Goal: Information Seeking & Learning: Learn about a topic

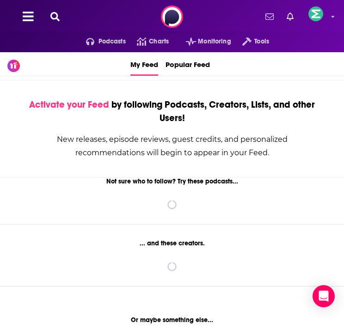
click at [53, 9] on div "Podcasts Charts Monitoring Tools For Business For Podcasters More" at bounding box center [172, 16] width 344 height 33
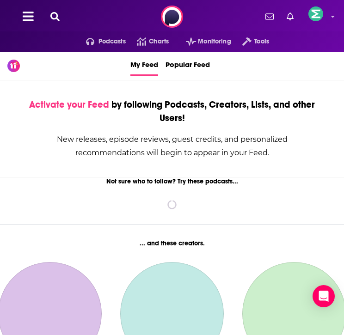
click at [53, 14] on icon at bounding box center [54, 16] width 9 height 9
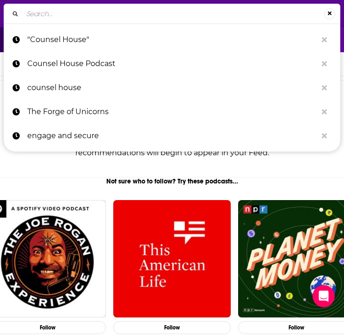
click at [53, 7] on input "Search..." at bounding box center [173, 13] width 301 height 15
paste input "AI Security Podcasts"
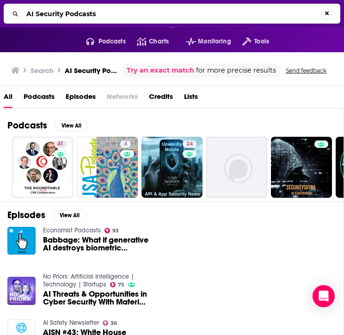
click at [41, 97] on span "Podcasts" at bounding box center [39, 98] width 31 height 19
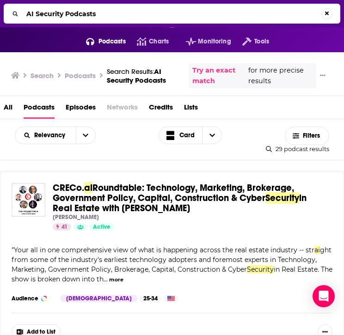
click at [80, 119] on span "Episodes" at bounding box center [81, 109] width 30 height 19
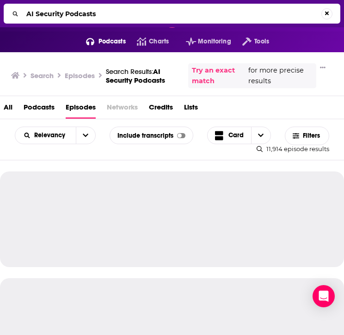
click at [10, 117] on span "All" at bounding box center [8, 109] width 9 height 19
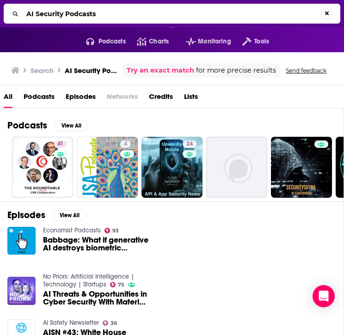
click at [39, 101] on span "Podcasts" at bounding box center [39, 98] width 31 height 19
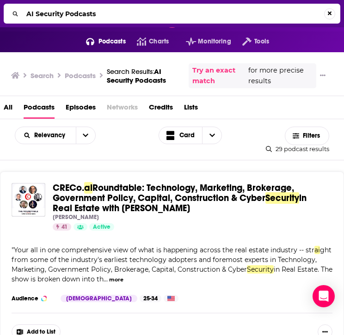
click at [95, 13] on input "AI Security Podcasts" at bounding box center [173, 13] width 301 height 15
type input "AI Security Podcast"
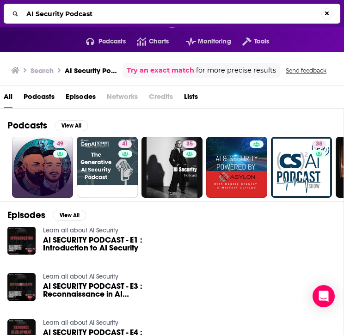
click at [38, 174] on link "49" at bounding box center [42, 167] width 61 height 61
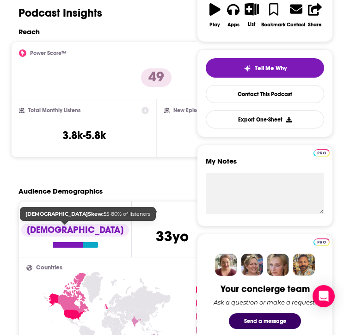
scroll to position [159, 0]
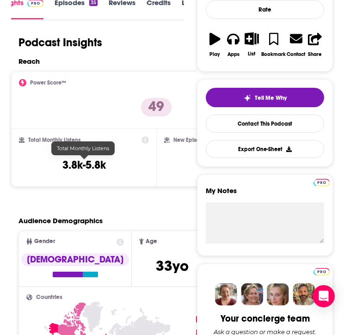
click at [111, 164] on div "Total Monthly Listens 3.8k-5.8k" at bounding box center [84, 157] width 130 height 43
drag, startPoint x: 111, startPoint y: 164, endPoint x: 62, endPoint y: 164, distance: 49.0
click at [63, 164] on div "Total Monthly Listens 3.8k-5.8k" at bounding box center [84, 157] width 130 height 43
click at [89, 162] on h3 "3.8k-5.8k" at bounding box center [83, 165] width 43 height 14
drag, startPoint x: 112, startPoint y: 164, endPoint x: 62, endPoint y: 167, distance: 50.5
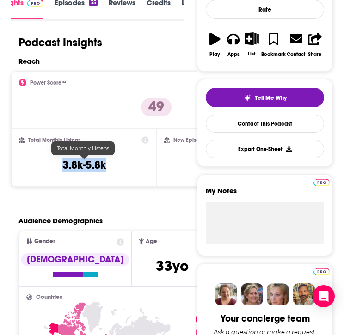
click at [62, 167] on div "Total Monthly Listens 3.8k-5.8k" at bounding box center [84, 157] width 130 height 43
copy h3 "3.8k-5.8k"
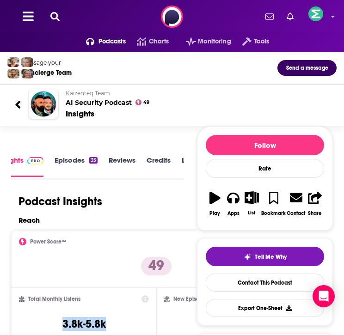
scroll to position [1, 0]
click at [35, 160] on img at bounding box center [35, 160] width 16 height 7
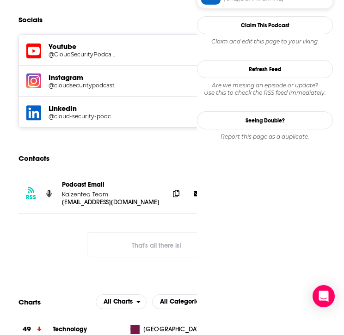
scroll to position [772, 0]
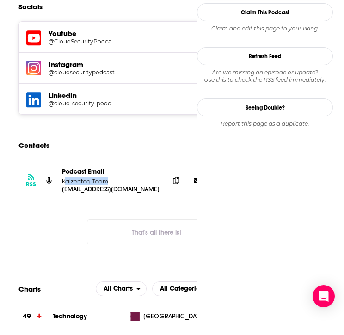
drag, startPoint x: 109, startPoint y: 183, endPoint x: 63, endPoint y: 184, distance: 45.3
click at [63, 184] on p "Kaizenteq Team" at bounding box center [112, 182] width 100 height 8
click at [178, 181] on icon at bounding box center [176, 180] width 6 height 7
click at [176, 178] on icon at bounding box center [176, 180] width 6 height 7
click at [101, 182] on p "Kaizenteq Team" at bounding box center [112, 182] width 100 height 8
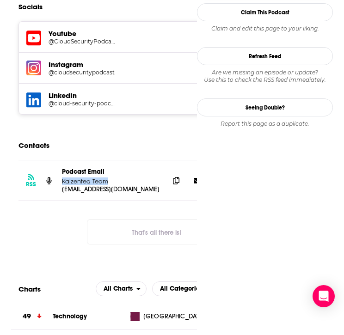
drag, startPoint x: 107, startPoint y: 182, endPoint x: 61, endPoint y: 182, distance: 45.8
click at [62, 182] on div "RSS Podcast Email Kaizenteq Team [EMAIL_ADDRESS][DOMAIN_NAME] [EMAIL_ADDRESS][D…" at bounding box center [156, 180] width 276 height 40
copy p "Kaizenteq Team"
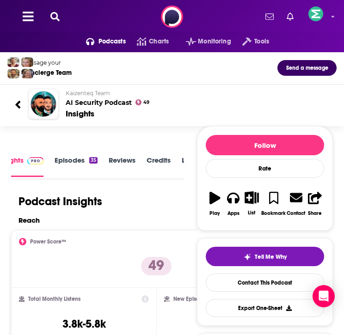
scroll to position [0, 0]
click at [50, 18] on icon at bounding box center [54, 16] width 9 height 9
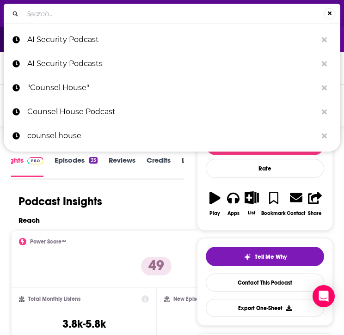
type input "DevSecOps Talks"
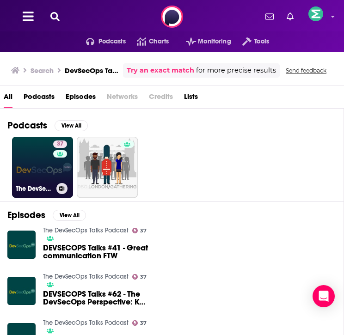
click at [48, 185] on h3 "The DevSecOps Talks Podcast" at bounding box center [34, 189] width 37 height 8
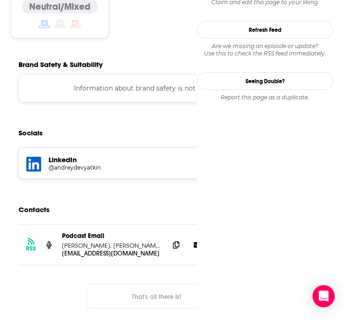
scroll to position [813, 0]
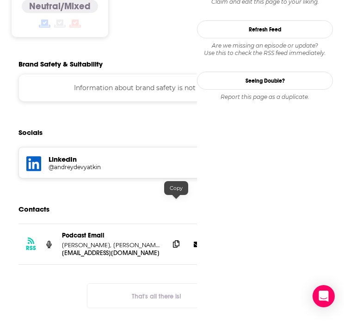
click at [174, 240] on icon at bounding box center [176, 243] width 6 height 7
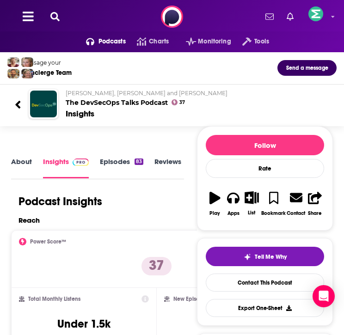
scroll to position [0, 0]
click at [53, 13] on icon at bounding box center [54, 16] width 9 height 9
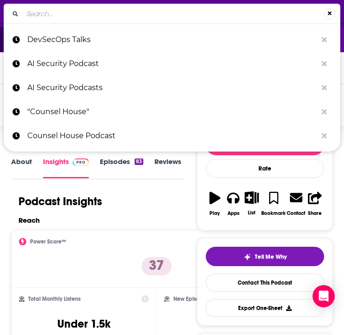
click at [98, 20] on input "Search..." at bounding box center [173, 13] width 301 height 15
type input "The CISO Perspective: Cybersecurity, AI, and Emerging Tech"
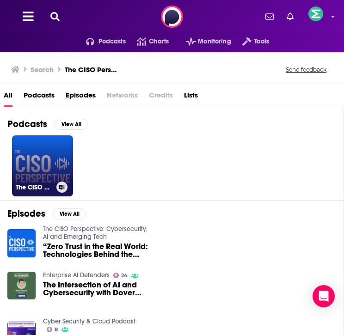
click at [54, 182] on div "The CISO Perspective: Cybersecurity, AI and Emerging Tech" at bounding box center [43, 187] width 54 height 11
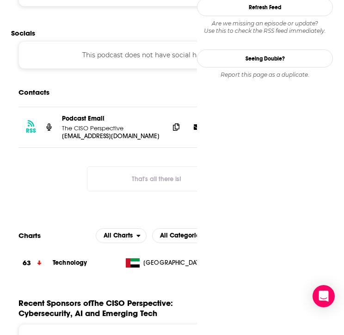
scroll to position [718, 0]
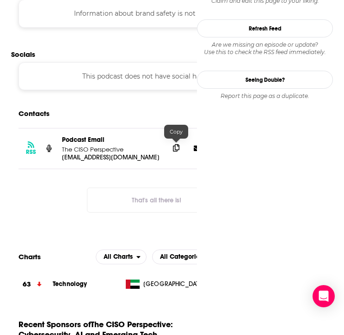
click at [173, 148] on icon at bounding box center [176, 147] width 6 height 7
click at [114, 0] on div "Information about brand safety is not yet available." at bounding box center [156, 14] width 276 height 28
